Goal: Task Accomplishment & Management: Use online tool/utility

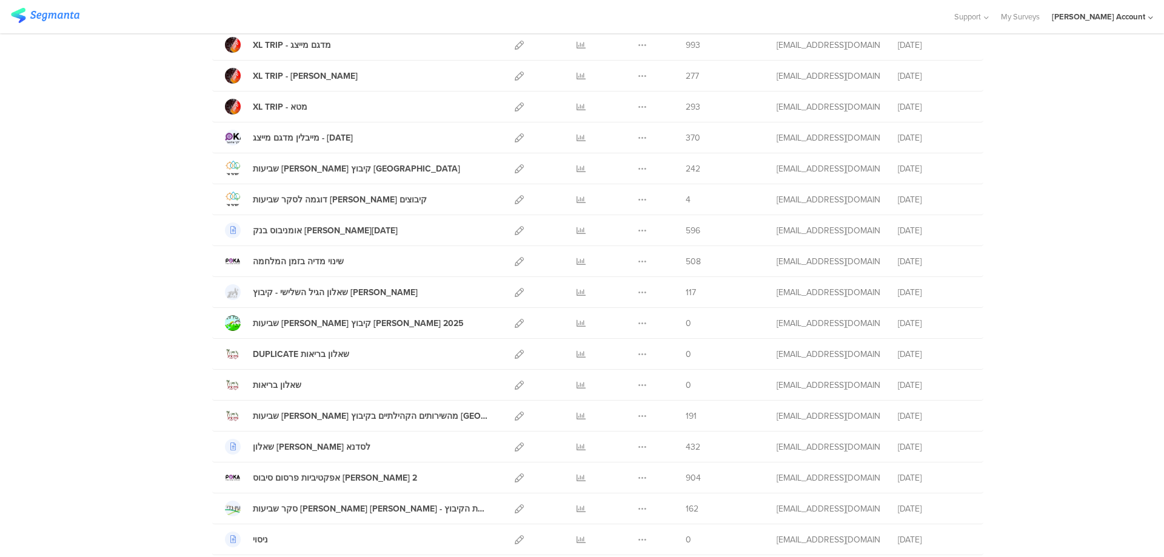
scroll to position [727, 0]
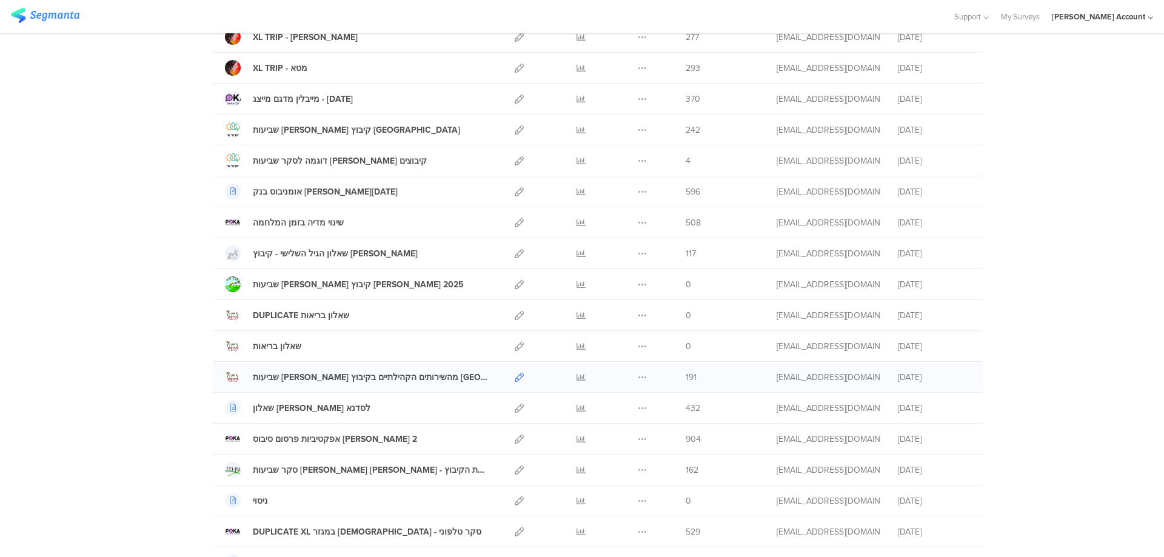
click at [515, 376] on icon at bounding box center [519, 377] width 9 height 9
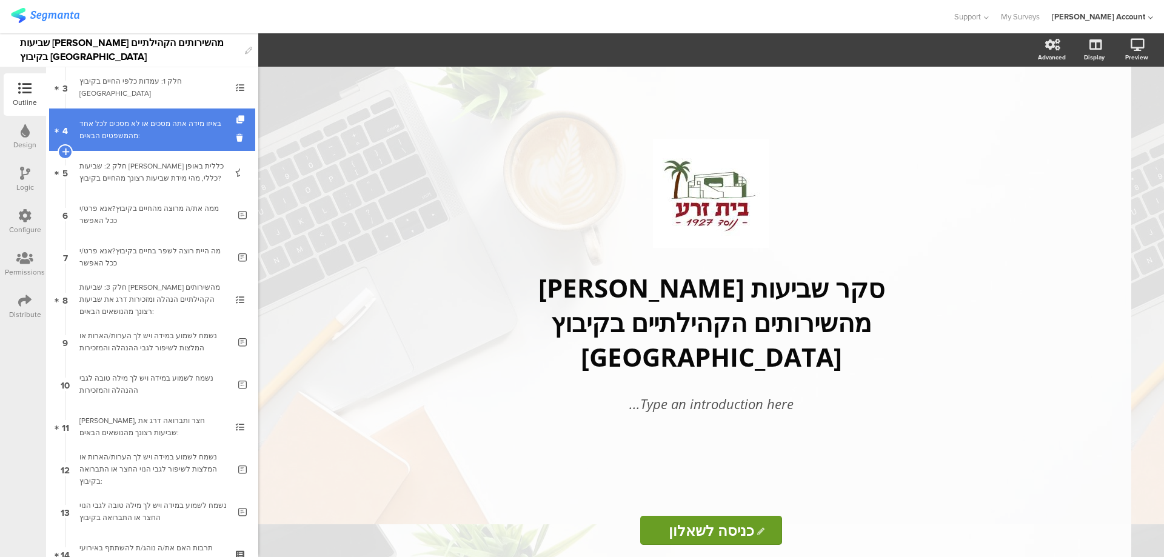
scroll to position [162, 0]
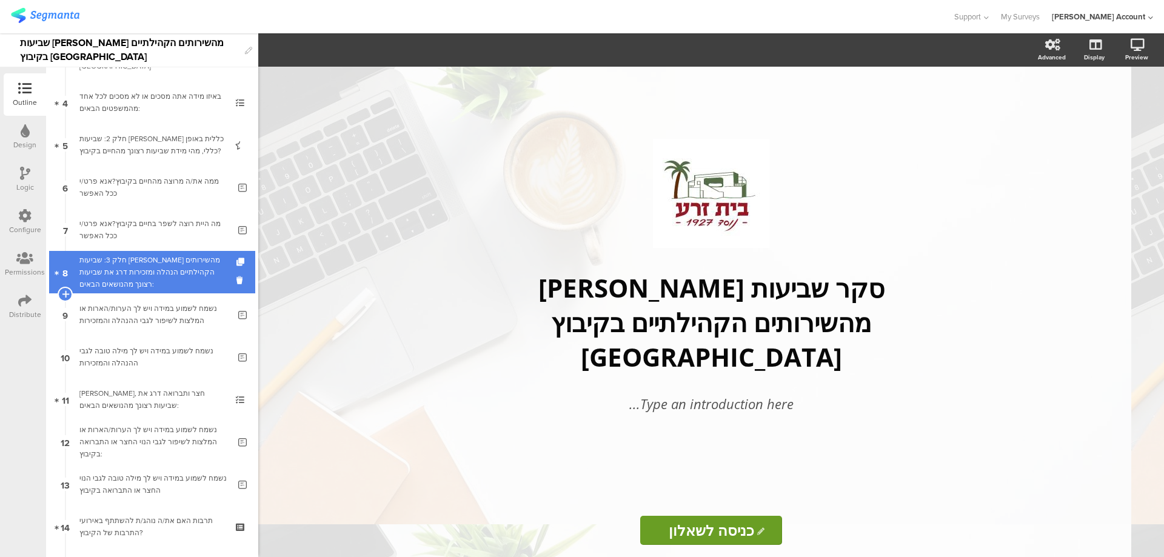
click at [214, 262] on div "חלק 3: שביעות רצון מהשירותים הקהילתיים הנהלה ומזכירות דרג את שביעות רצונך מהנוש…" at bounding box center [151, 272] width 145 height 36
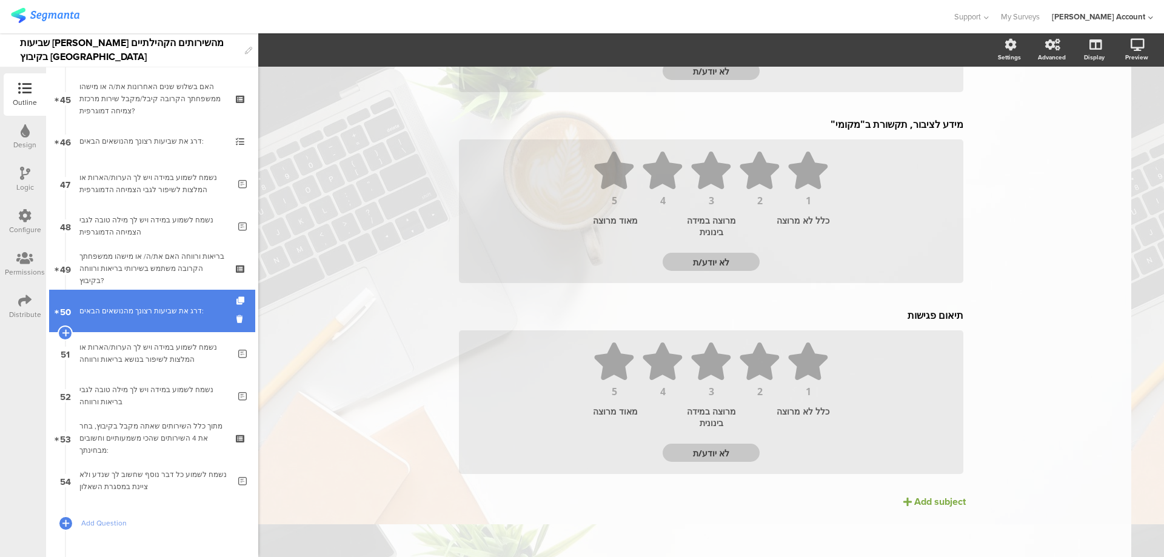
scroll to position [1939, 0]
